Goal: Information Seeking & Learning: Learn about a topic

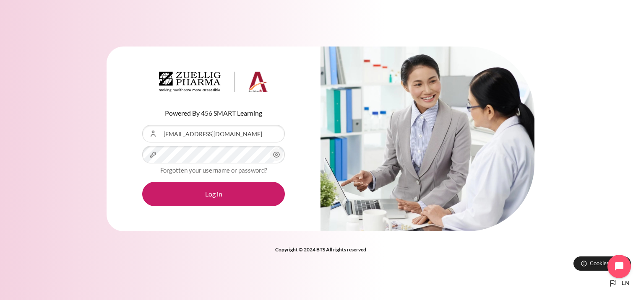
click at [142, 182] on button "Log in" at bounding box center [213, 194] width 143 height 24
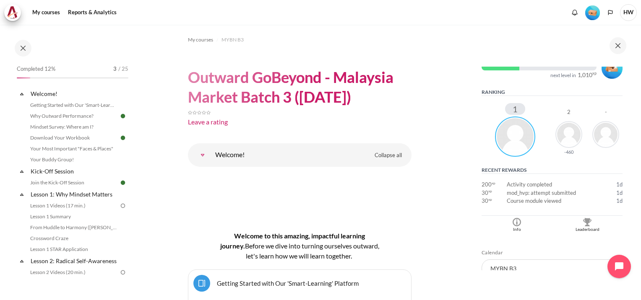
scroll to position [210, 0]
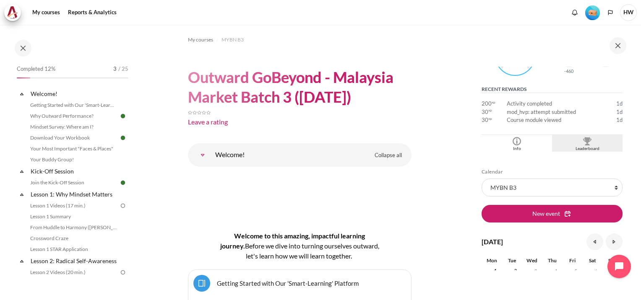
click at [583, 142] on img "Blocks" at bounding box center [587, 141] width 8 height 8
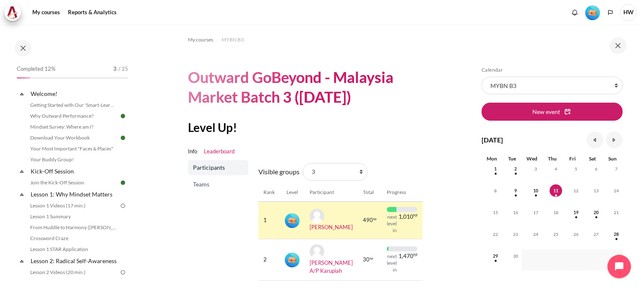
scroll to position [45, 0]
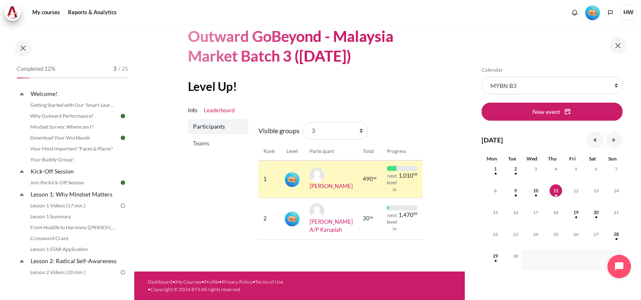
click at [205, 139] on span "Teams" at bounding box center [219, 143] width 52 height 8
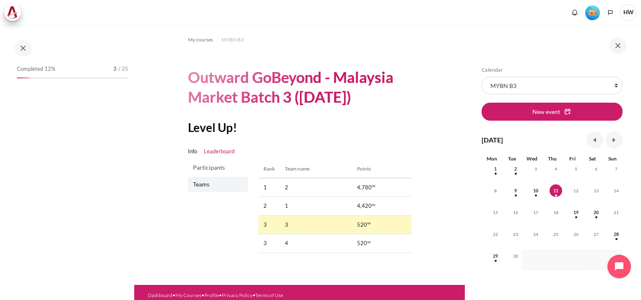
click at [216, 166] on span "Participants" at bounding box center [219, 167] width 52 height 8
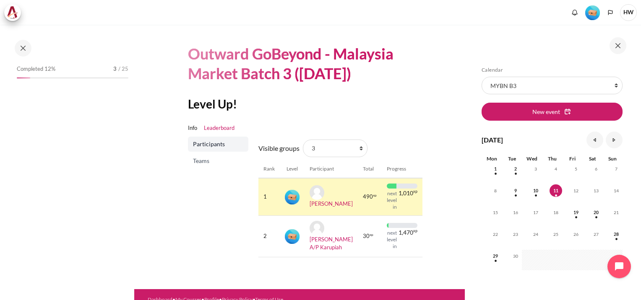
scroll to position [45, 0]
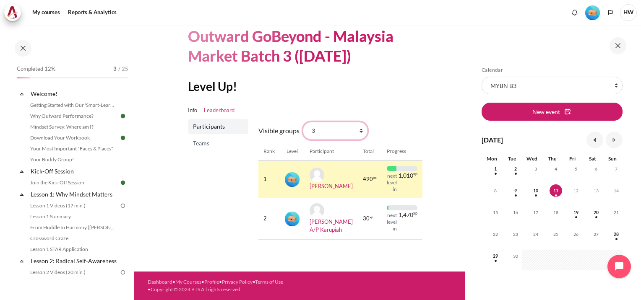
click at [361, 127] on select "All participants 3 1 2 3 4" at bounding box center [335, 131] width 65 height 18
select select "0"
click at [303, 122] on select "All participants 3 1 2 3 4" at bounding box center [335, 131] width 65 height 18
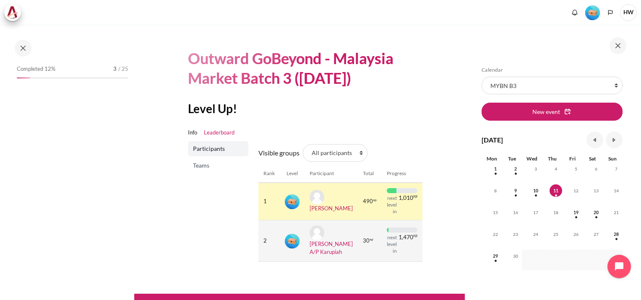
scroll to position [45, 0]
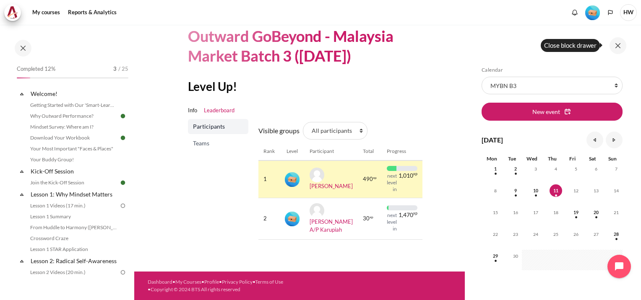
click at [619, 44] on button at bounding box center [617, 45] width 17 height 17
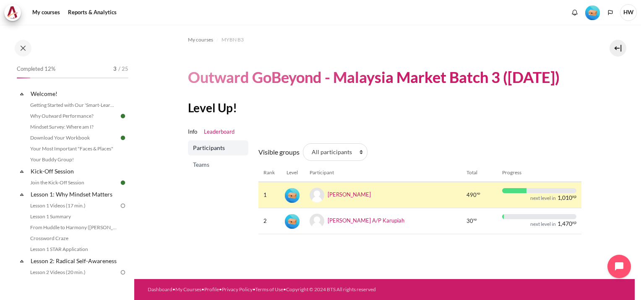
scroll to position [0, 0]
click at [56, 194] on link "Lesson 1: Why Mindset Matters" at bounding box center [74, 194] width 90 height 11
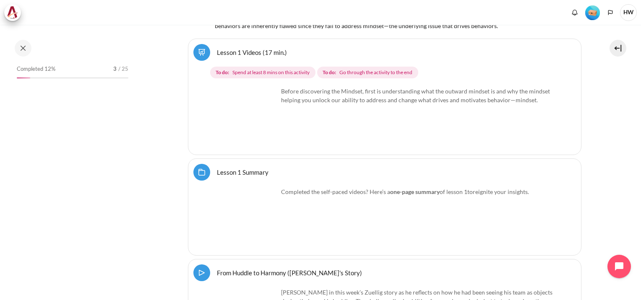
scroll to position [1140, 0]
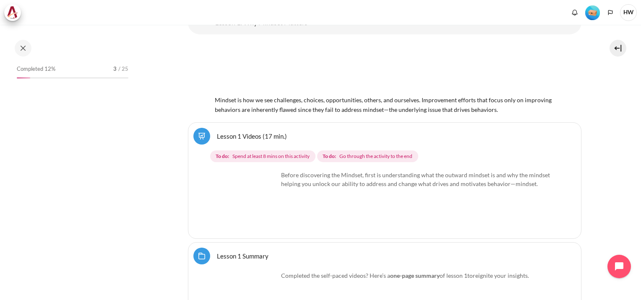
click at [217, 255] on link "Lesson 1 Summary Folder" at bounding box center [243, 256] width 52 height 8
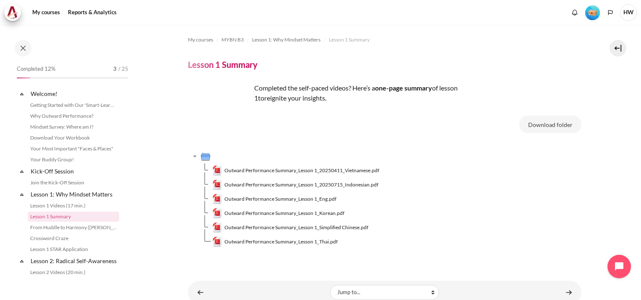
scroll to position [47, 0]
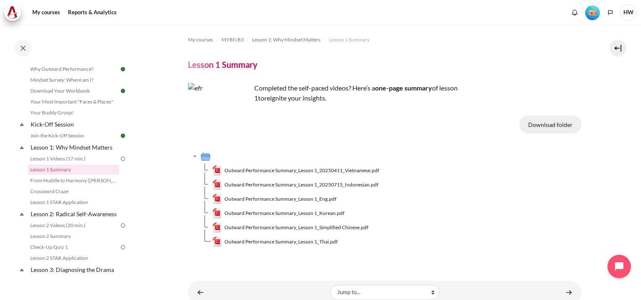
click at [557, 123] on button "Download folder" at bounding box center [550, 125] width 62 height 18
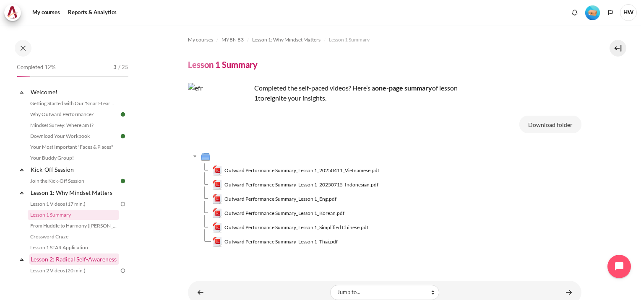
scroll to position [0, 0]
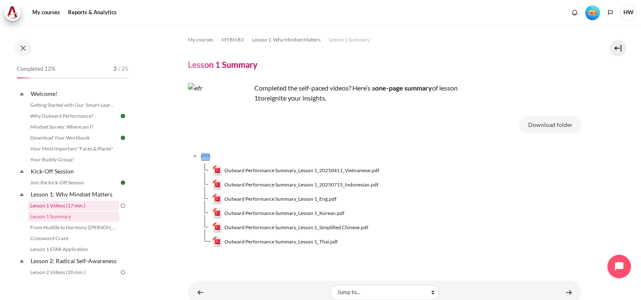
click at [74, 205] on link "Lesson 1 Videos (17 min.)" at bounding box center [73, 206] width 91 height 10
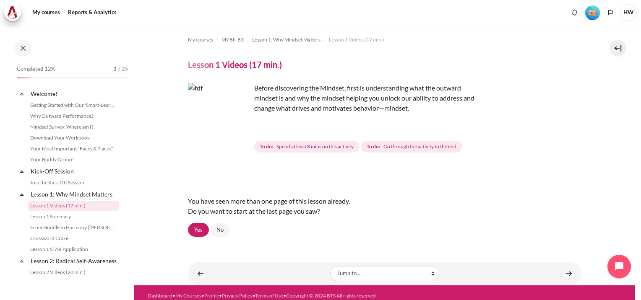
scroll to position [36, 0]
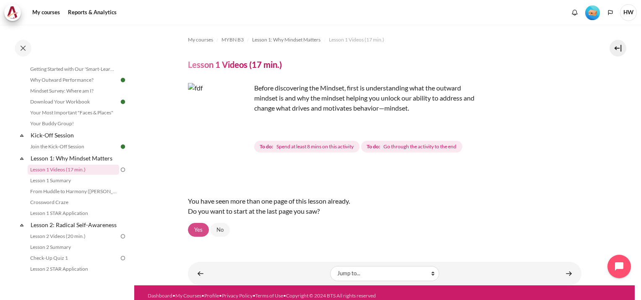
click at [194, 231] on link "Yes" at bounding box center [198, 230] width 21 height 14
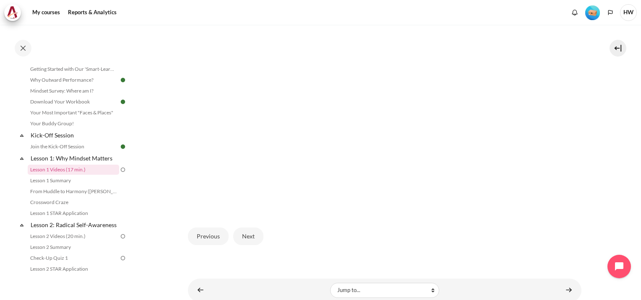
scroll to position [250, 0]
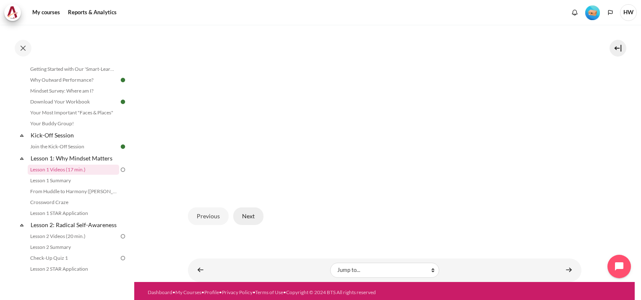
click at [254, 216] on button "Next" at bounding box center [248, 216] width 30 height 18
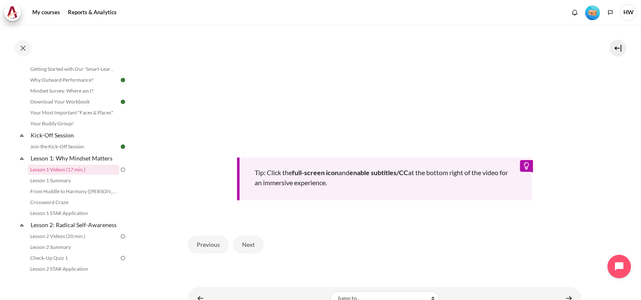
scroll to position [335, 0]
click at [384, 231] on div "Previous Next" at bounding box center [384, 243] width 393 height 34
click at [241, 238] on button "Next" at bounding box center [248, 243] width 30 height 18
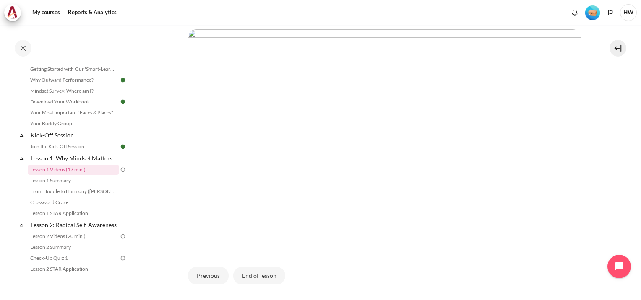
scroll to position [250, 0]
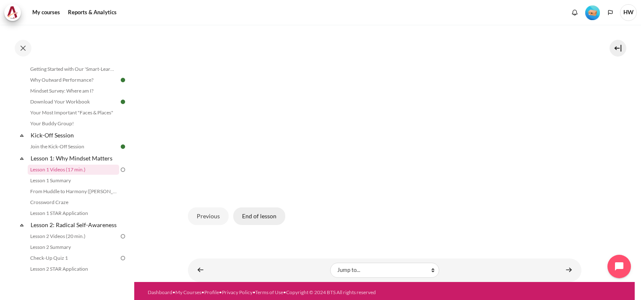
click at [250, 211] on button "End of lesson" at bounding box center [259, 216] width 52 height 18
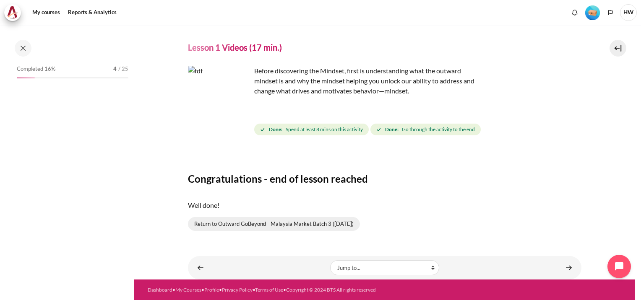
scroll to position [36, 0]
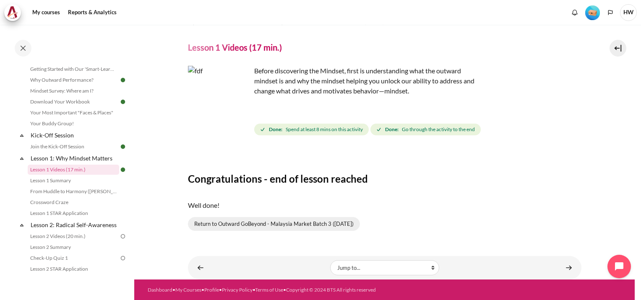
click at [274, 224] on link "Return to Outward GoBeyond - Malaysia Market Batch 3 ([DATE])" at bounding box center [274, 224] width 172 height 14
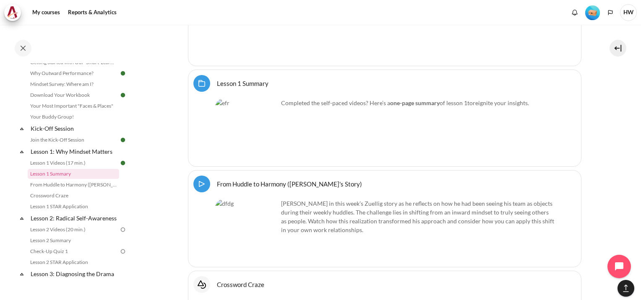
scroll to position [1239, 0]
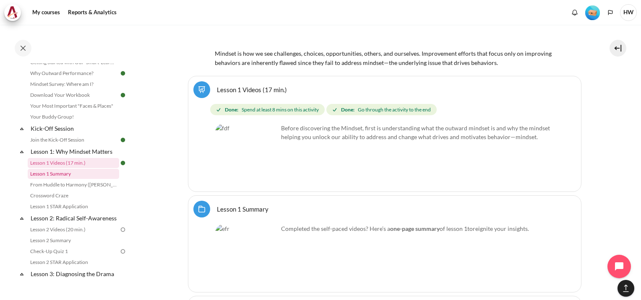
click at [56, 173] on link "Lesson 1 Summary" at bounding box center [73, 174] width 91 height 10
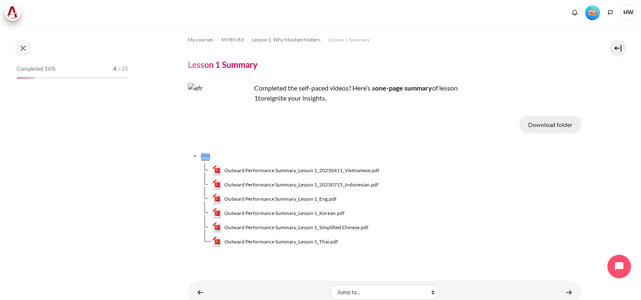
scroll to position [47, 0]
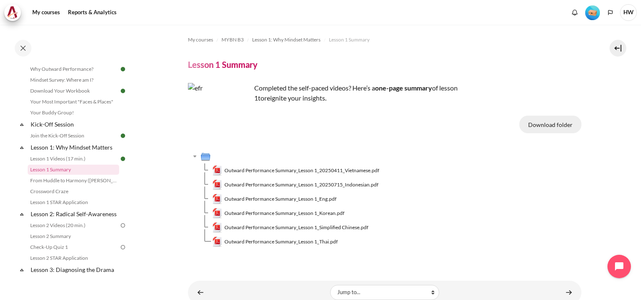
click at [542, 129] on button "Download folder" at bounding box center [550, 125] width 62 height 18
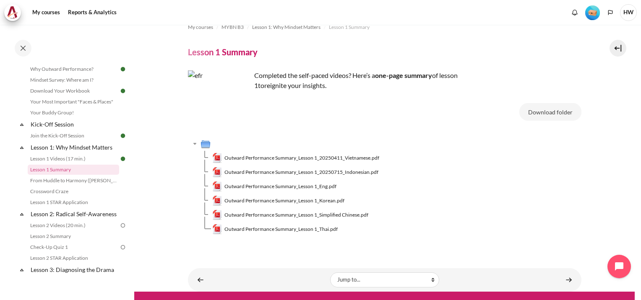
scroll to position [25, 0]
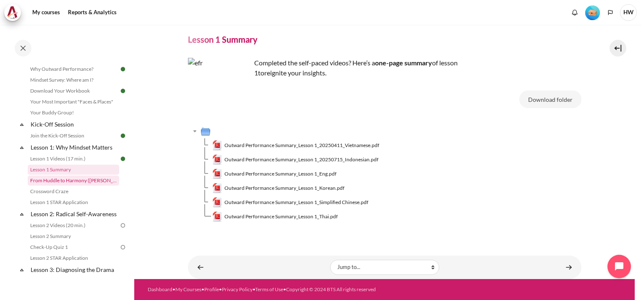
click at [77, 182] on link "From Huddle to Harmony ([PERSON_NAME]'s Story)" at bounding box center [73, 181] width 91 height 10
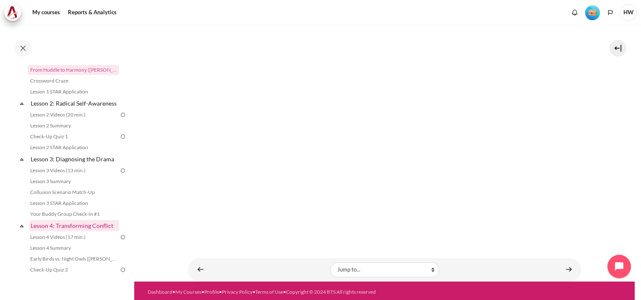
scroll to position [96, 0]
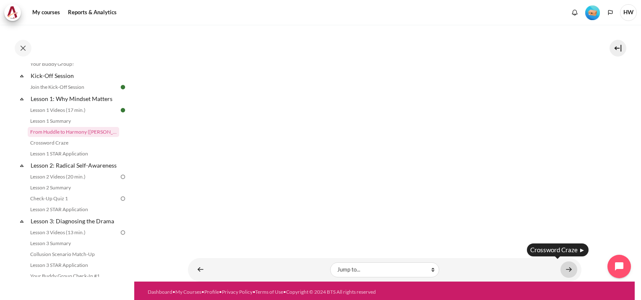
click at [561, 270] on link "Content" at bounding box center [568, 270] width 17 height 16
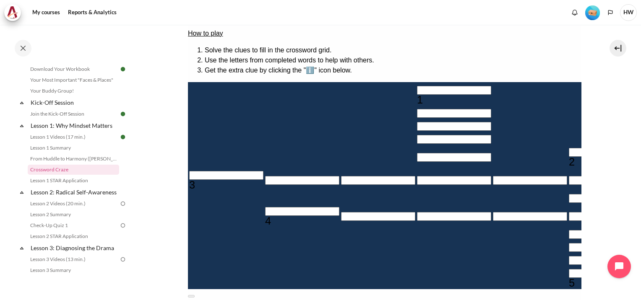
scroll to position [84, 0]
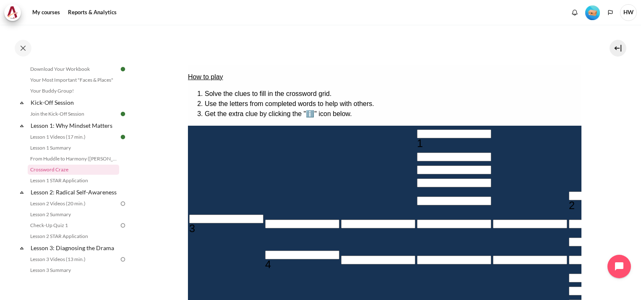
click at [498, 50] on div "Content" at bounding box center [384, 225] width 393 height 353
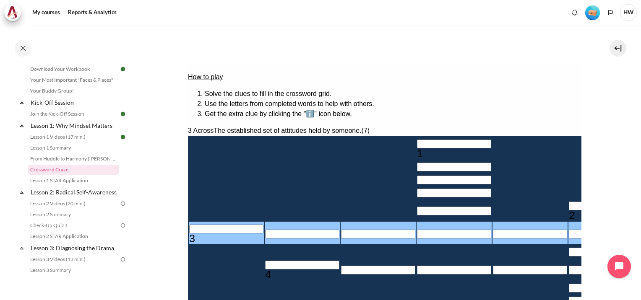
click at [190, 233] on input "Row 6, Column 1. 3 Across. The established set of attitudes held by someone., L…" at bounding box center [226, 229] width 74 height 9
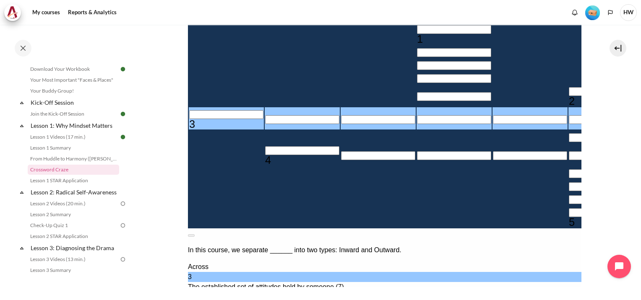
scroll to position [168, 0]
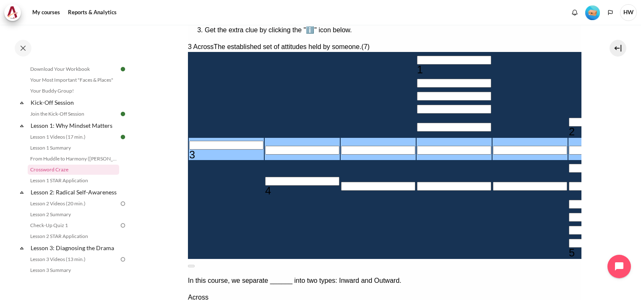
type input "M＿＿＿＿＿＿"
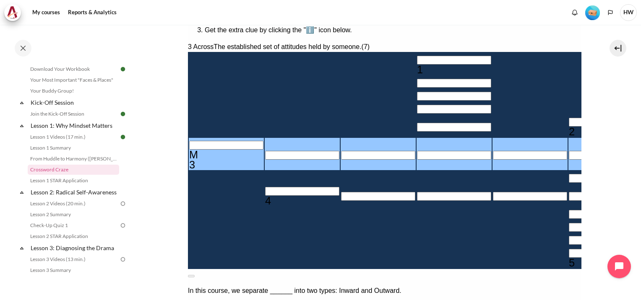
type input "MI＿＿＿＿＿"
type input "MIN＿＿＿＿"
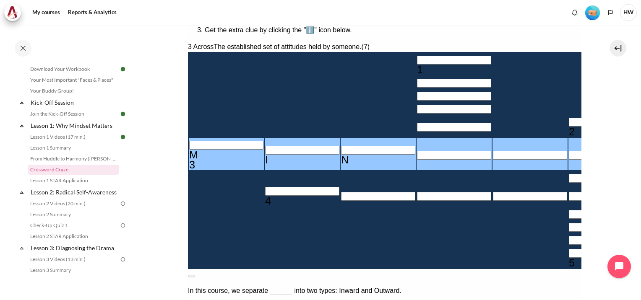
type input "MIND＿＿＿"
type input "＿＿＿＿＿D"
type input "MINDS＿＿"
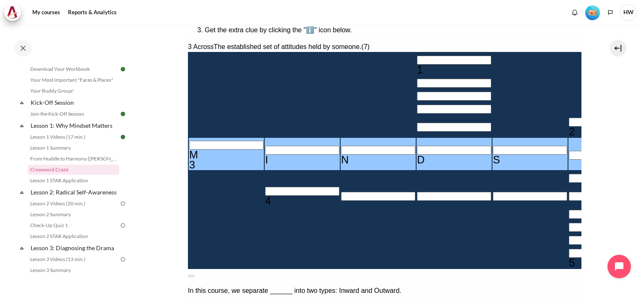
type input "MINDSE＿"
type input "＿E＿＿＿＿＿＿"
type input "MINDSET"
click at [265, 194] on input "Crossword grid. Use arrow keys to navigate and the keyboard to enter characters…" at bounding box center [302, 191] width 74 height 9
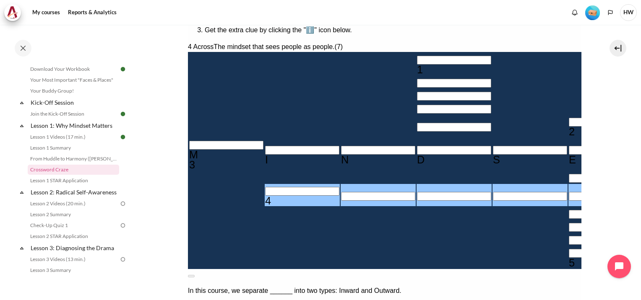
type input "O＿＿＿＿＿＿"
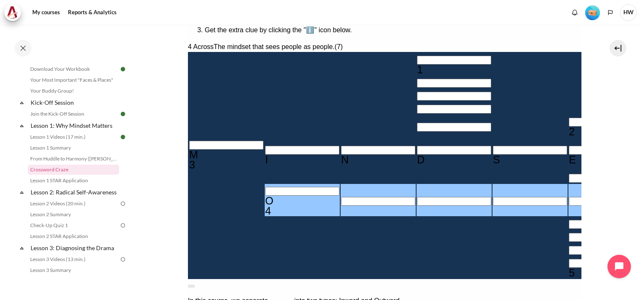
type input "OU＿＿＿＿＿"
type input "OUT＿＿＿＿"
type input "OUTW＿＿＿"
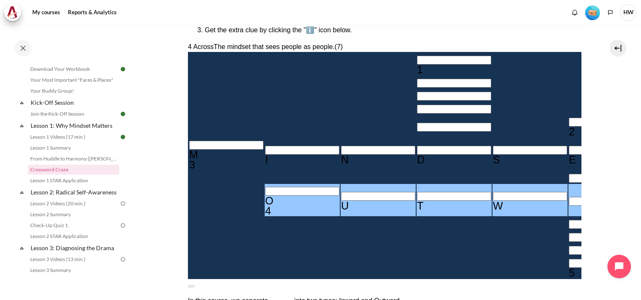
type input "OUTWA＿＿"
type input "＿E＿A＿＿＿＿"
type input "OUTWAR＿"
type input "OUTWARD"
click at [568, 268] on input "Crossword grid. Use arrow keys to navigate and the keyboard to enter characters…" at bounding box center [605, 263] width 74 height 9
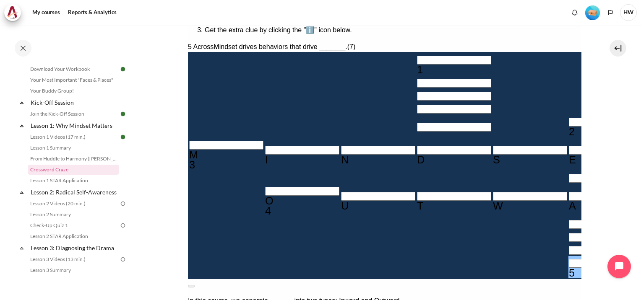
type input "A＿＿＿＿＿＿"
type input "＿E＿A＿＿＿A"
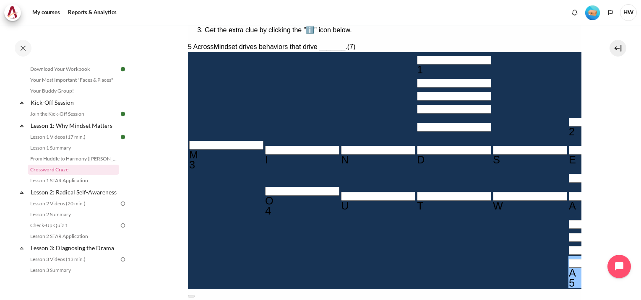
type input "AT＿＿＿＿＿"
type input "ATT＿＿＿＿"
type input "ATTI＿＿＿"
type input "ATTIT＿＿"
type input "＿＿＿＿＿＿＿"
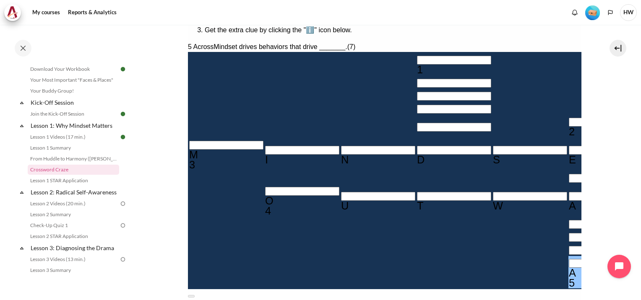
type input "＿E＿A＿＿＿＿"
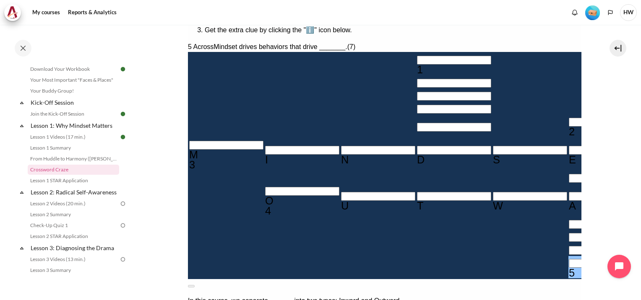
scroll to position [126, 0]
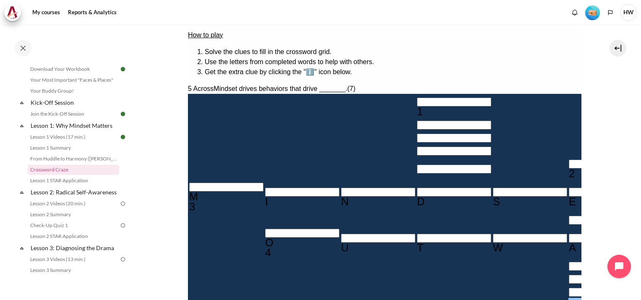
click at [416, 98] on input "Crossword grid. Use arrow keys to navigate and the keyboard to enter characters…" at bounding box center [453, 102] width 74 height 9
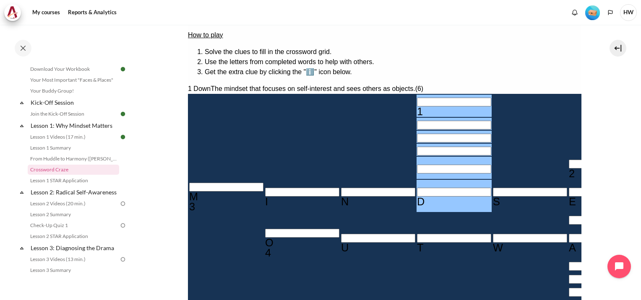
type input "I＿＿＿＿D"
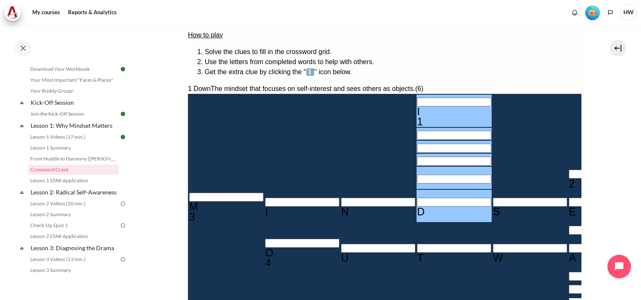
type input "IN＿＿＿D"
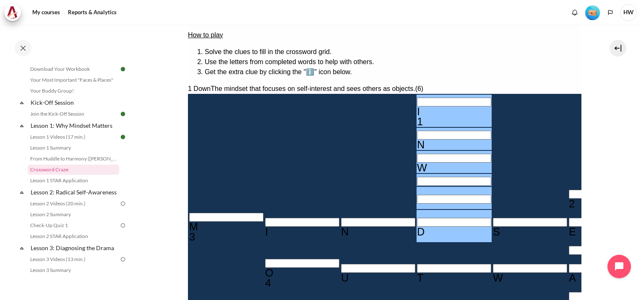
type input "INW＿＿D"
type input "INWA＿D"
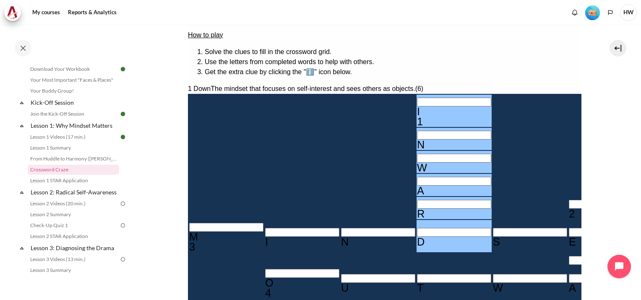
type input "INWARD"
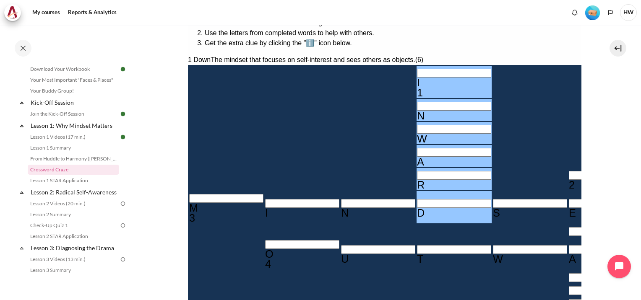
scroll to position [168, 0]
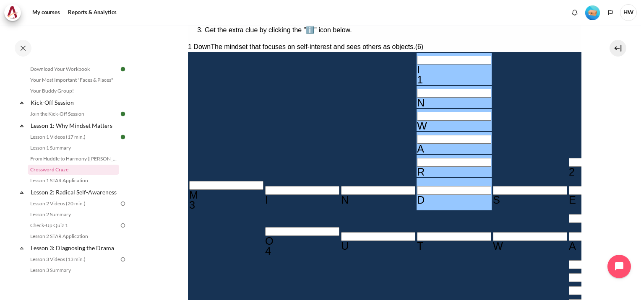
click at [568, 158] on input "Crossword grid. Use arrow keys to navigate and the keyboard to enter characters…" at bounding box center [605, 162] width 74 height 9
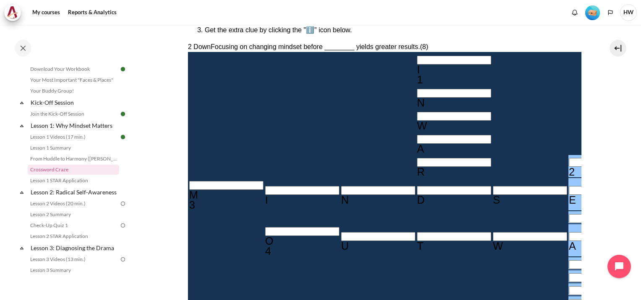
type input "BE＿A＿＿＿＿"
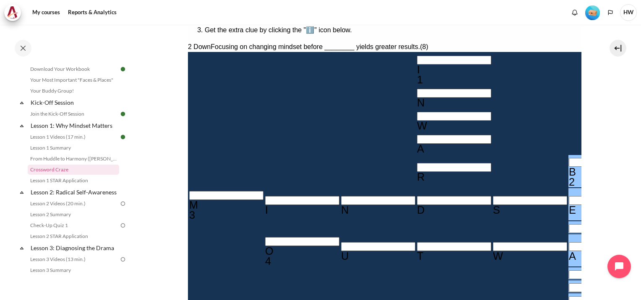
type input "[DEMOGRAPHIC_DATA]"
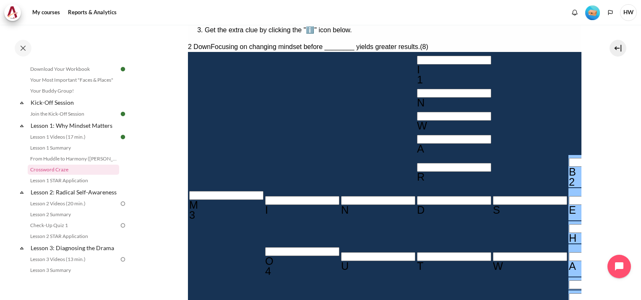
type input "BEHAV＿＿＿"
type input "BEHAVI＿＿"
type input "BEHAVIO＿"
type input "R＿＿＿＿＿＿"
type input "BEHAVIOR"
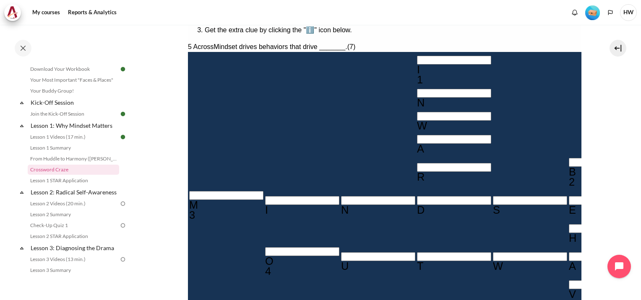
type input "RE＿＿＿＿＿"
type input "RES＿＿＿＿"
type input "RESU＿＿＿"
type input "RESUL＿＿"
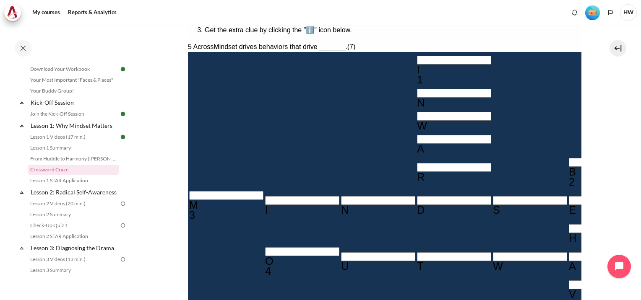
type input "RESULT＿"
type input "RESULTS"
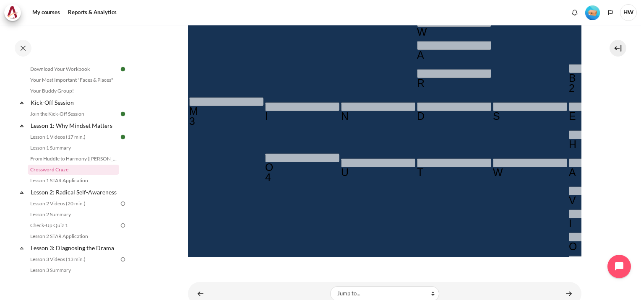
scroll to position [278, 0]
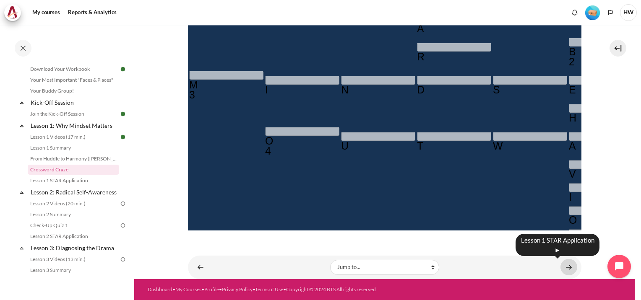
click at [562, 268] on link "Content" at bounding box center [568, 267] width 17 height 16
